Goal: Information Seeking & Learning: Learn about a topic

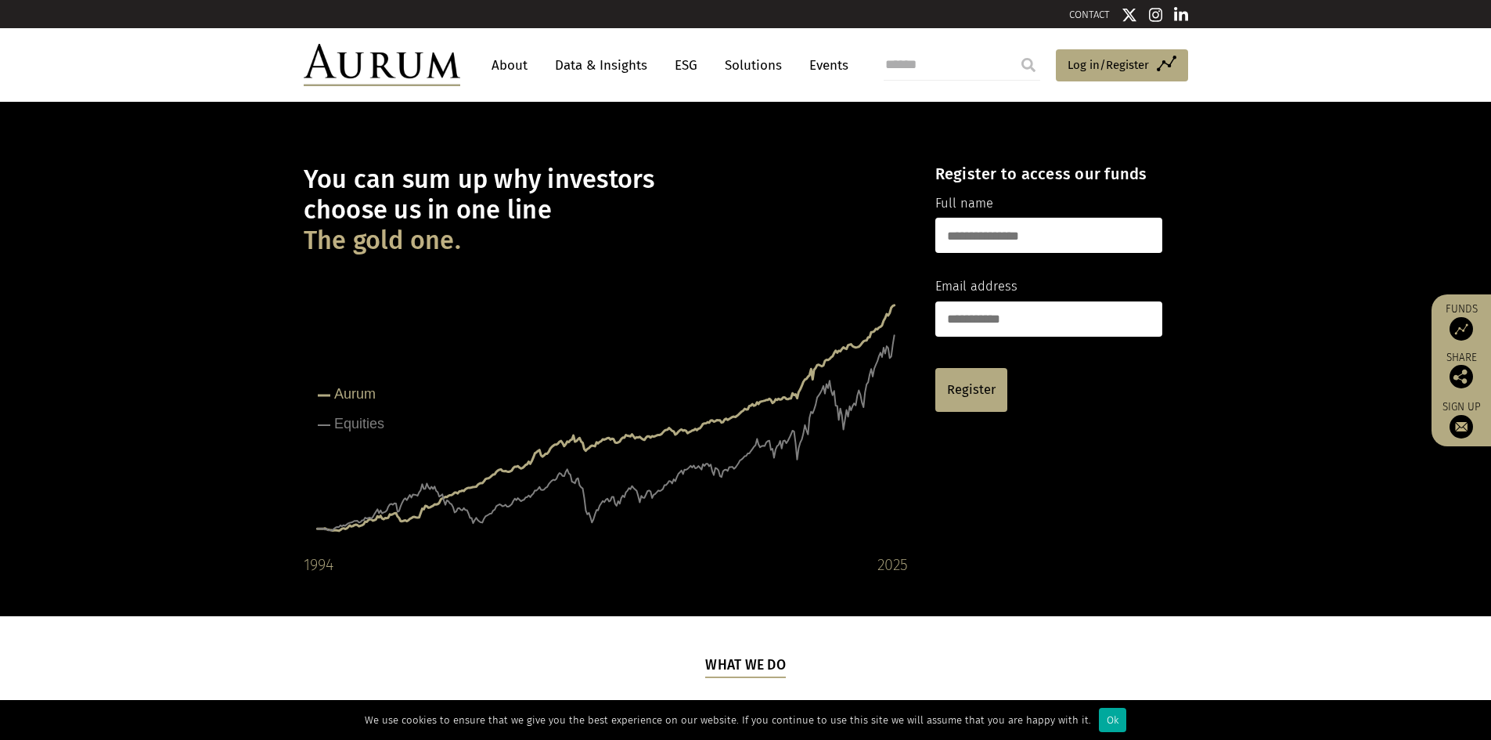
click at [502, 74] on link "About" at bounding box center [510, 65] width 52 height 29
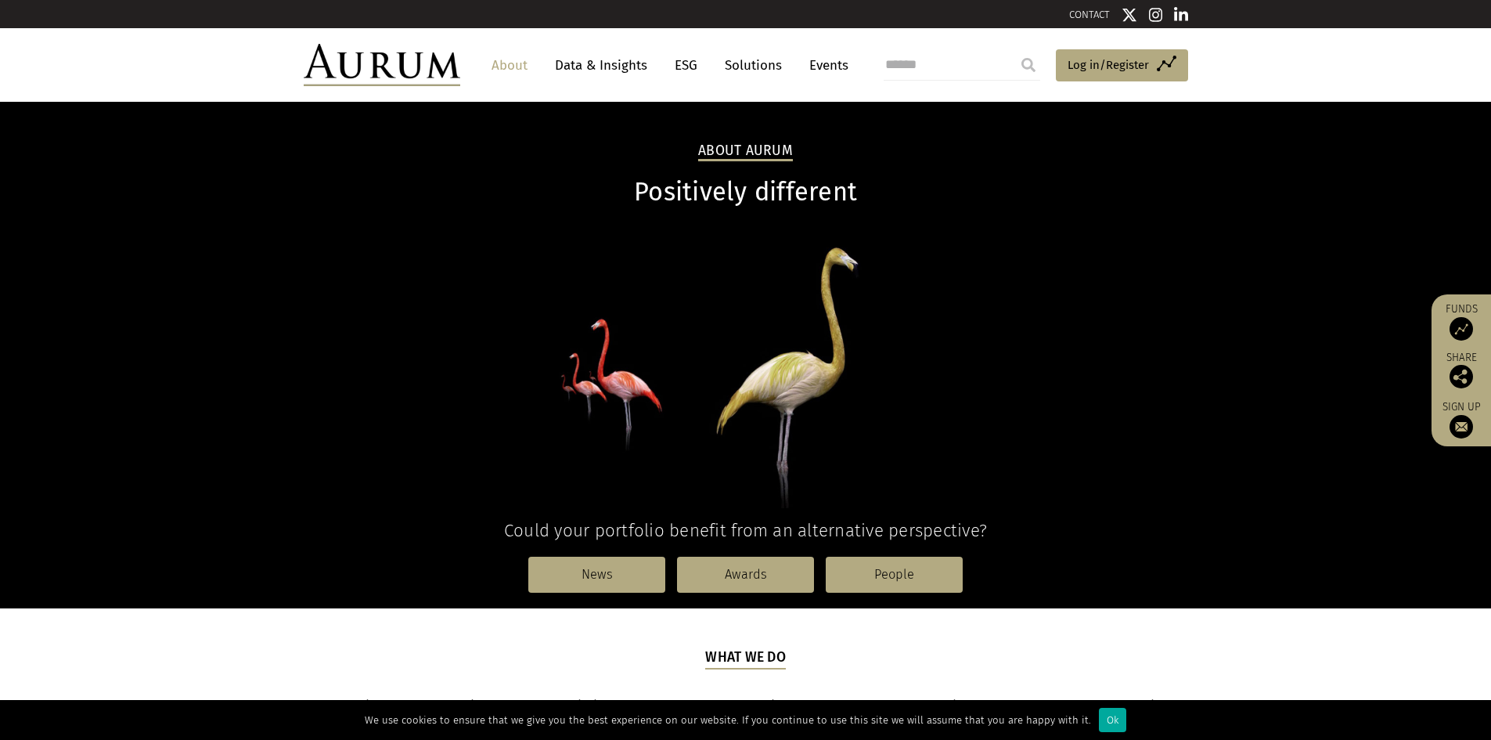
click at [577, 65] on link "Data & Insights" at bounding box center [601, 65] width 108 height 29
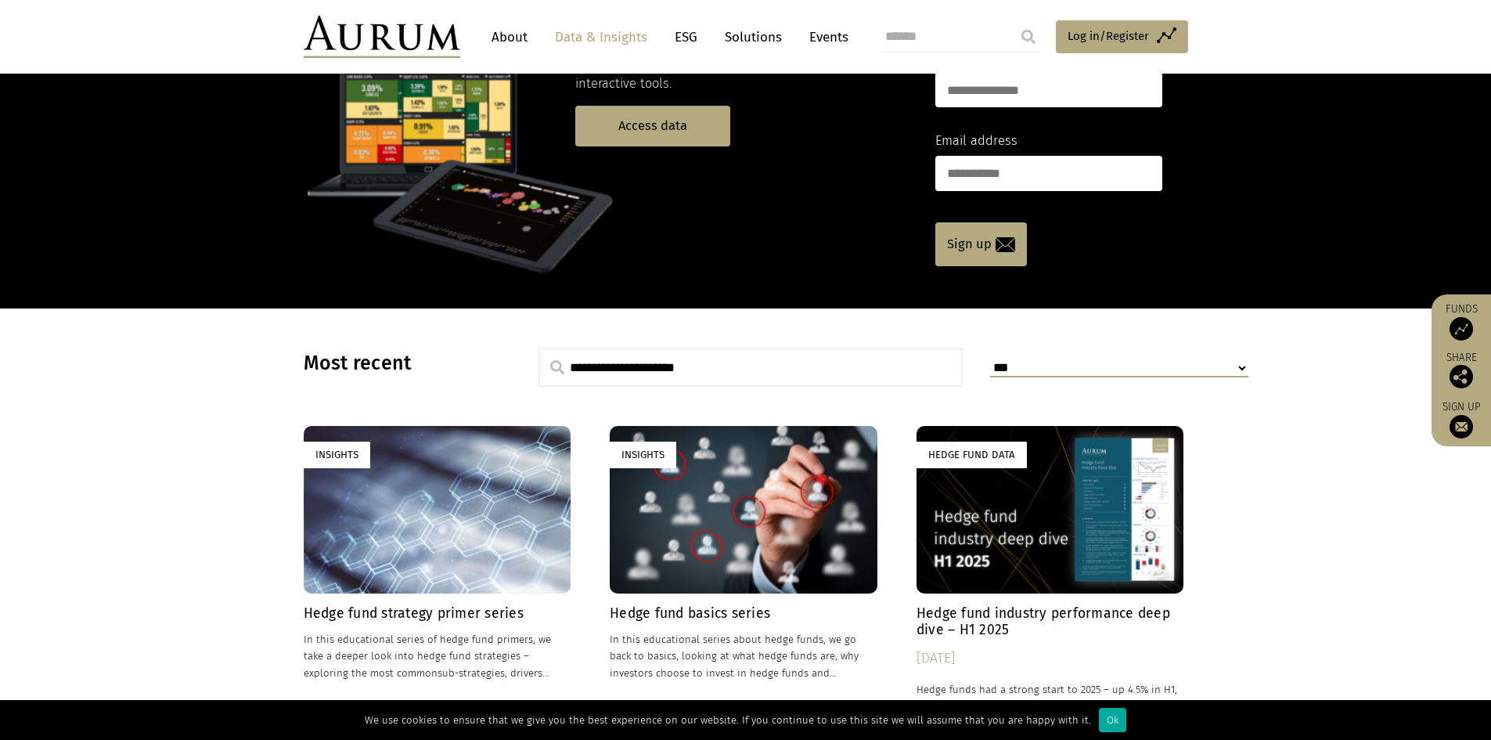
scroll to position [43, 0]
